Goal: Information Seeking & Learning: Find specific fact

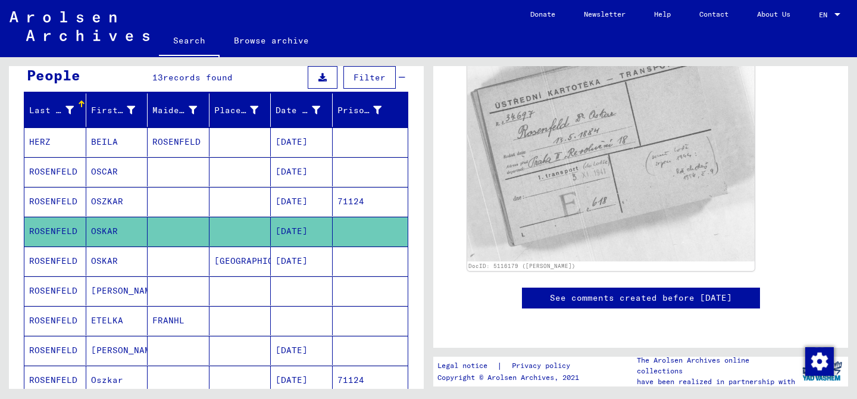
click at [89, 261] on mat-cell "OSKAR" at bounding box center [117, 260] width 62 height 29
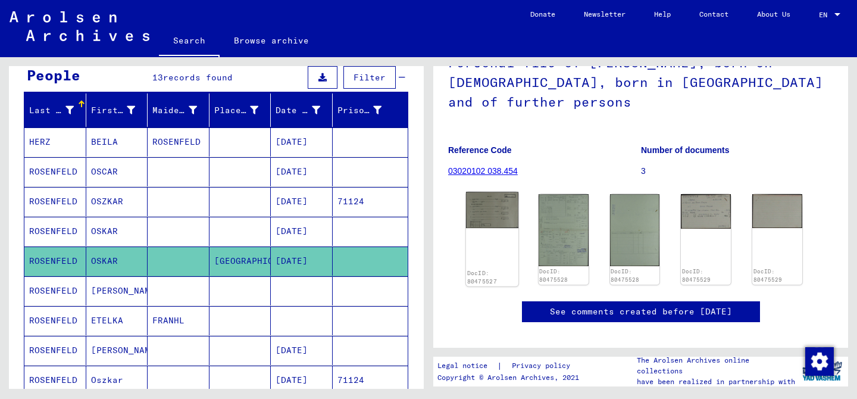
click at [492, 210] on img at bounding box center [492, 210] width 52 height 36
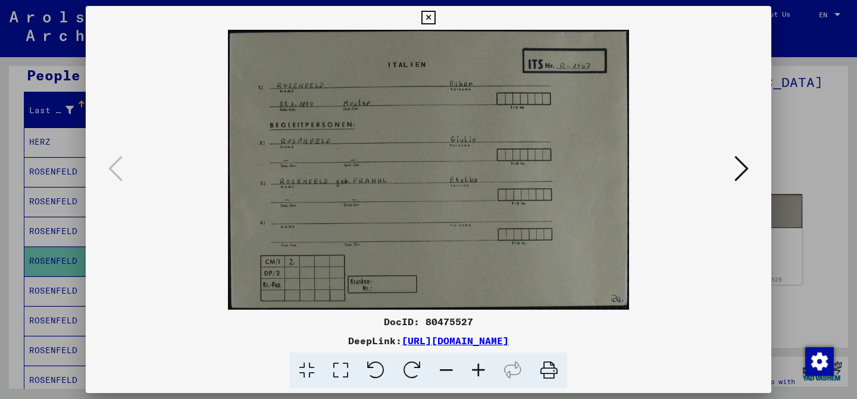
drag, startPoint x: 430, startPoint y: 17, endPoint x: 424, endPoint y: 20, distance: 6.9
click at [429, 17] on icon at bounding box center [428, 18] width 14 height 14
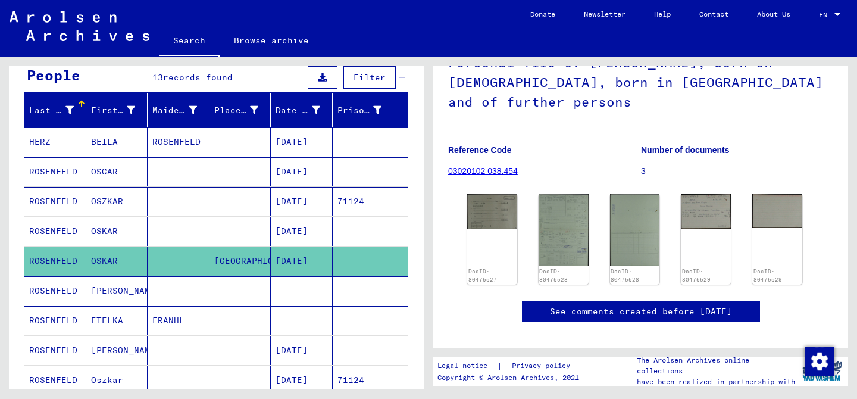
click at [90, 231] on mat-cell "OSKAR" at bounding box center [117, 231] width 62 height 29
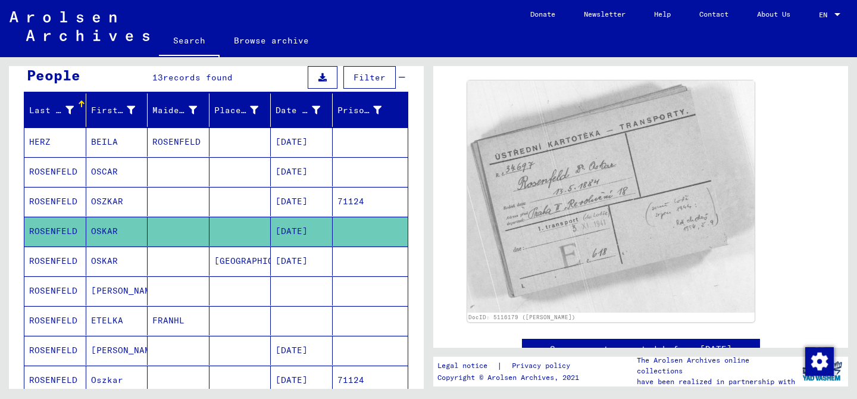
scroll to position [107, 0]
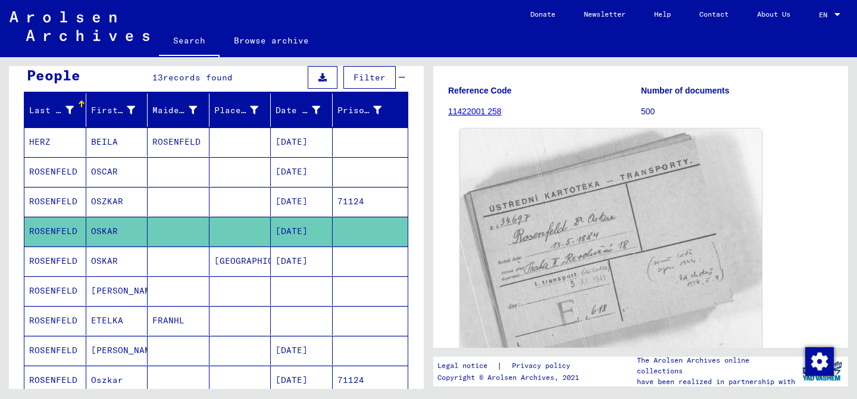
click at [604, 255] on img at bounding box center [611, 250] width 302 height 243
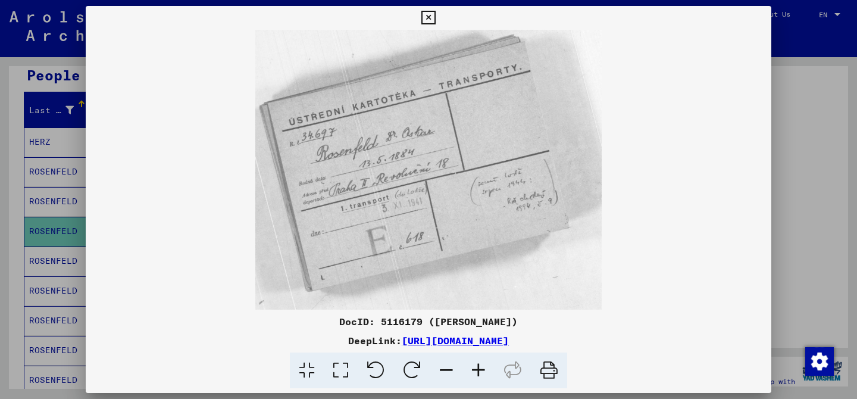
click at [430, 14] on icon at bounding box center [428, 18] width 14 height 14
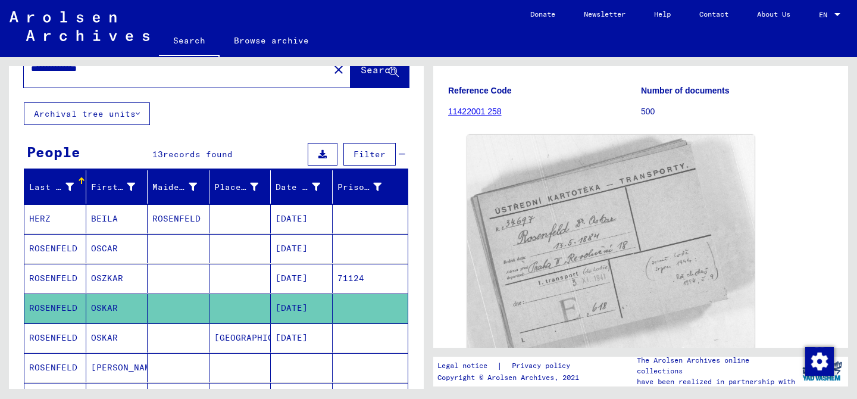
scroll to position [49, 0]
